Goal: Complete application form

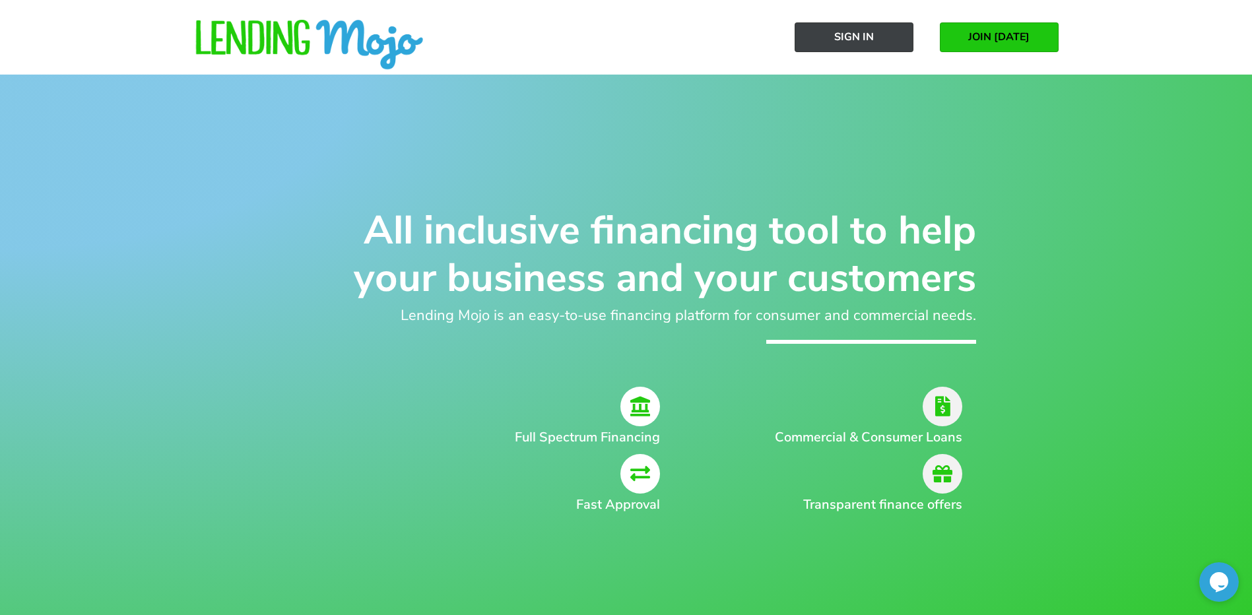
click at [716, 38] on span "Sign In" at bounding box center [854, 37] width 40 height 12
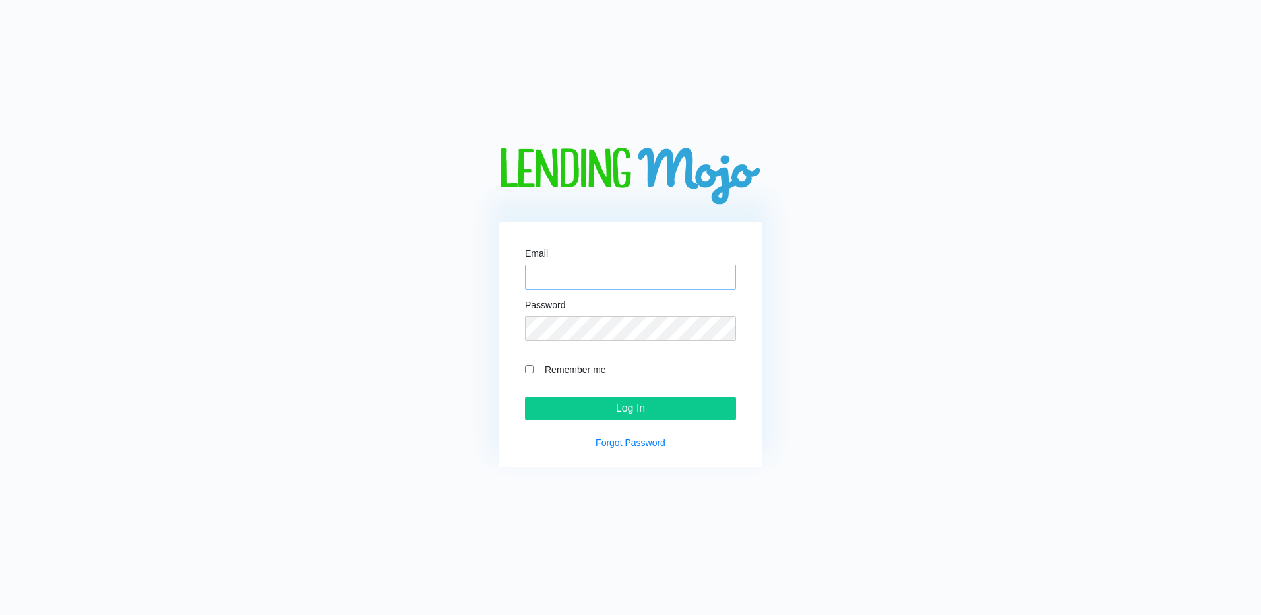
click at [631, 281] on input "Email" at bounding box center [630, 277] width 211 height 25
type input "[PERSON_NAME][EMAIL_ADDRESS][DOMAIN_NAME]"
click at [530, 367] on input "Remember me" at bounding box center [529, 369] width 9 height 9
checkbox input "true"
click at [569, 408] on input "Log In" at bounding box center [630, 409] width 211 height 24
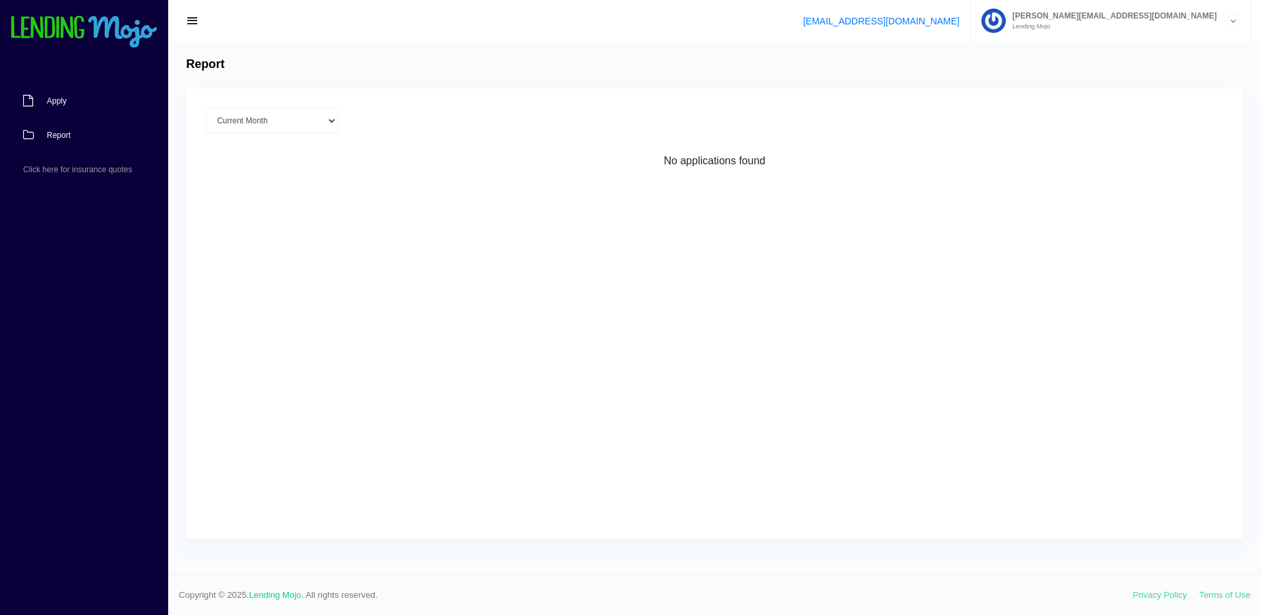
click at [61, 102] on span "Apply" at bounding box center [57, 101] width 20 height 8
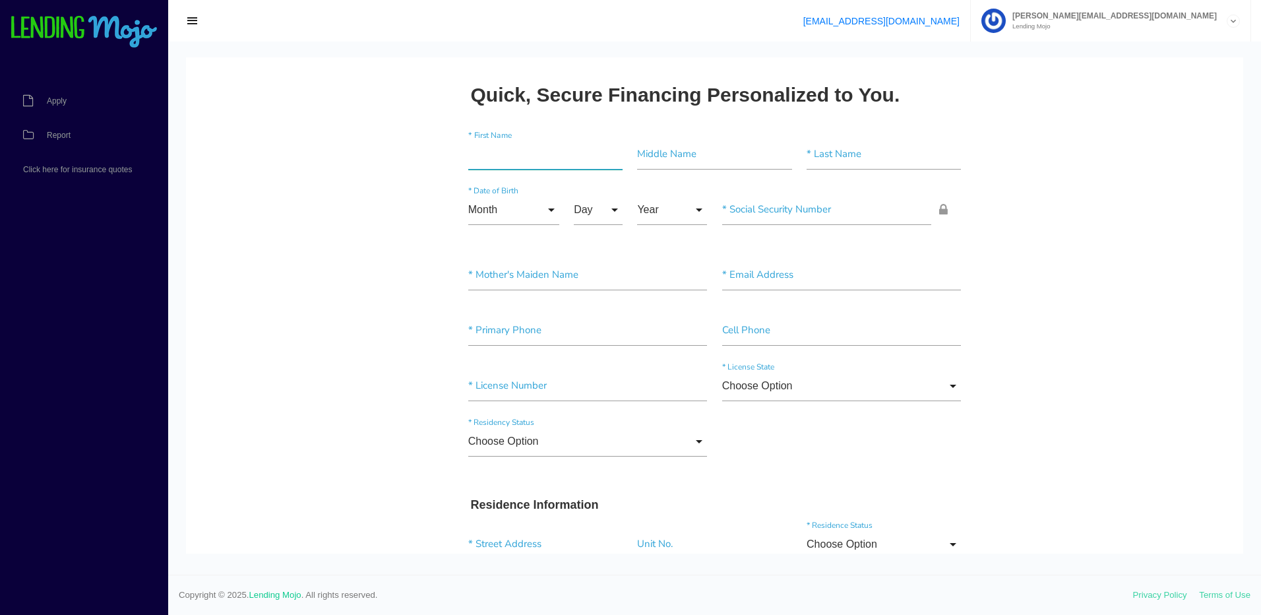
click at [478, 157] on input"] "text" at bounding box center [545, 154] width 154 height 30
